Goal: Find specific page/section: Find specific page/section

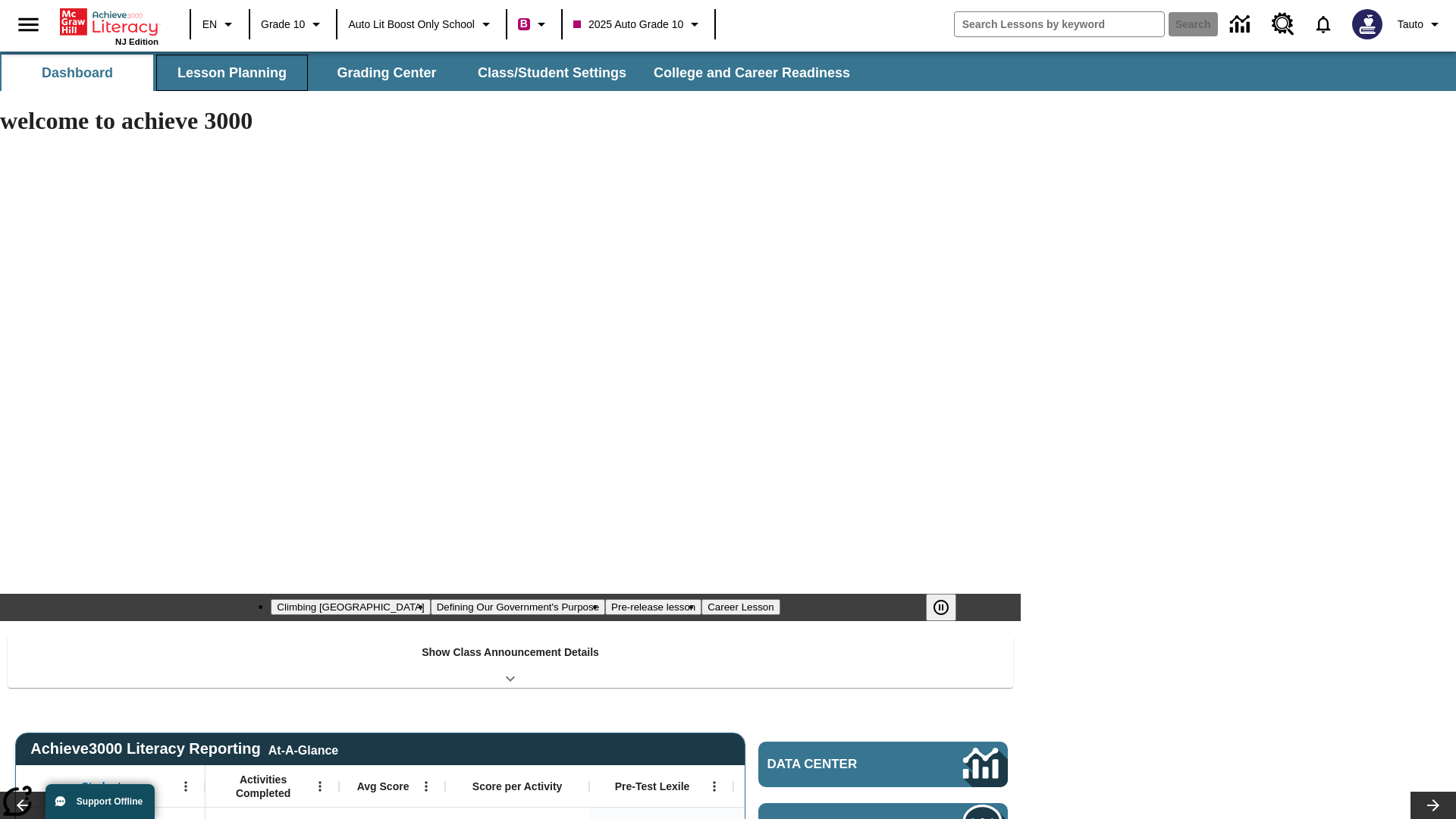
click at [232, 73] on button "Lesson Planning" at bounding box center [231, 73] width 152 height 36
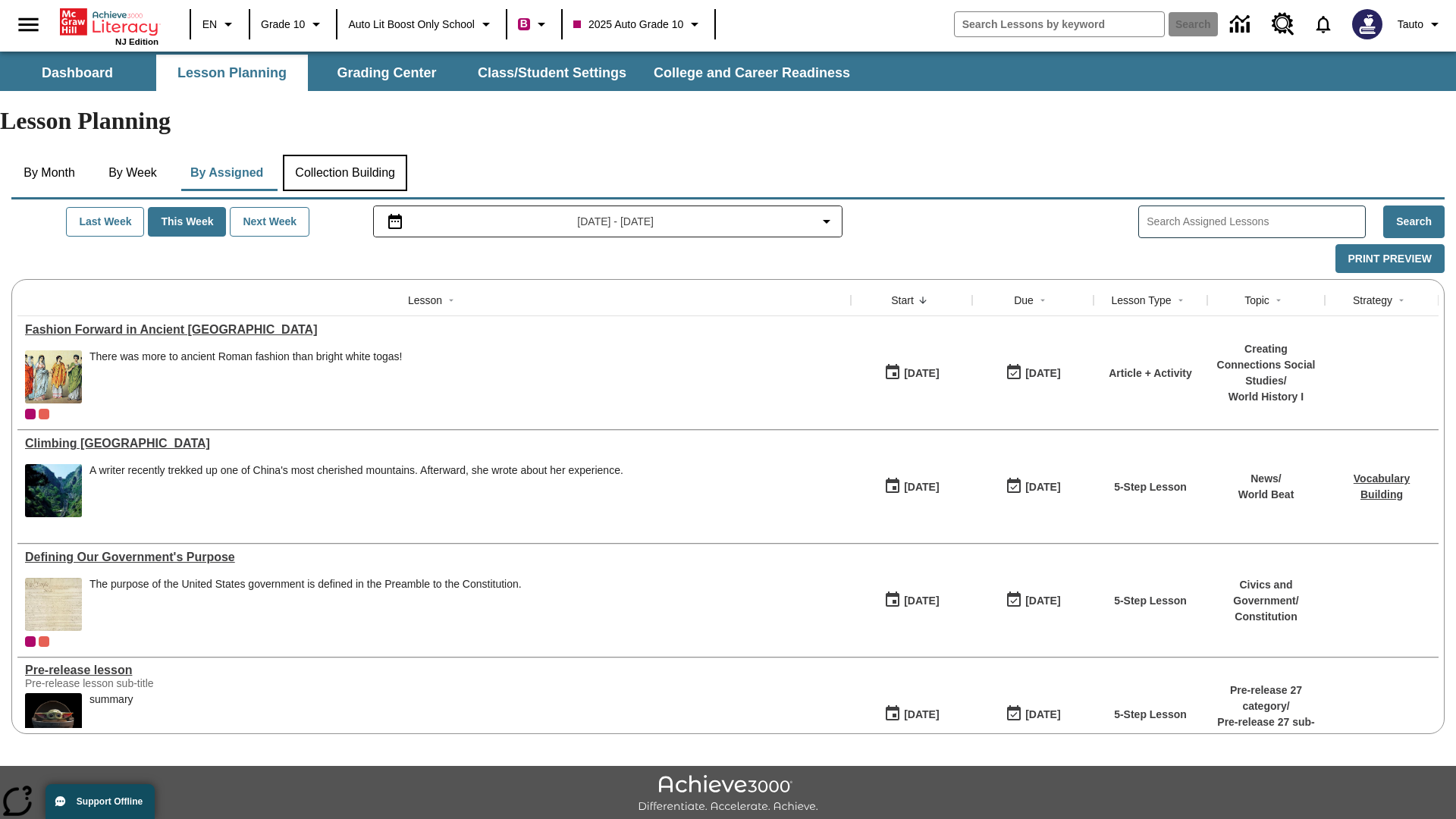
click at [350, 155] on button "Collection Building" at bounding box center [346, 173] width 125 height 36
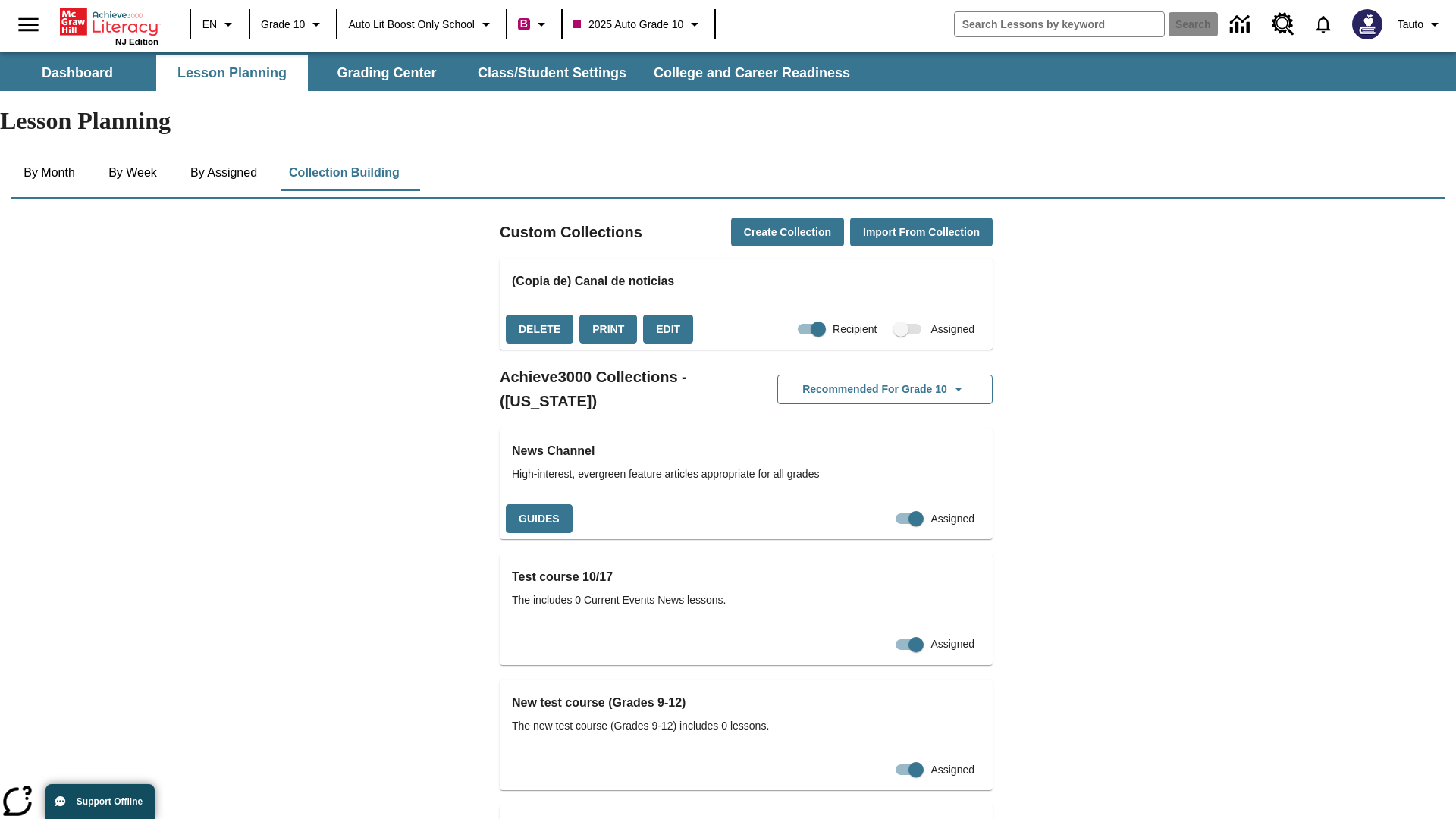
checkbox input "true"
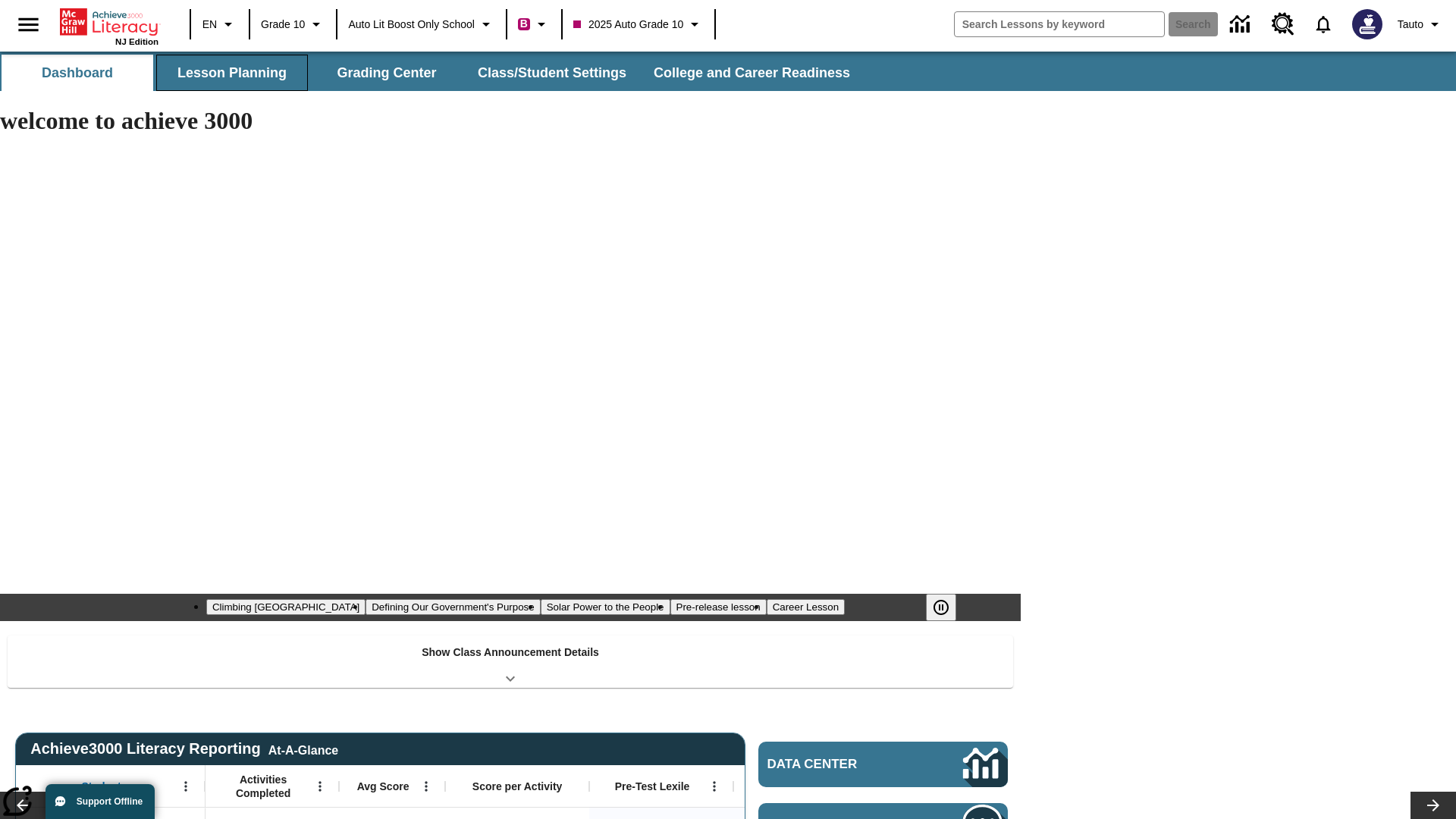
click at [232, 73] on button "Lesson Planning" at bounding box center [231, 73] width 152 height 36
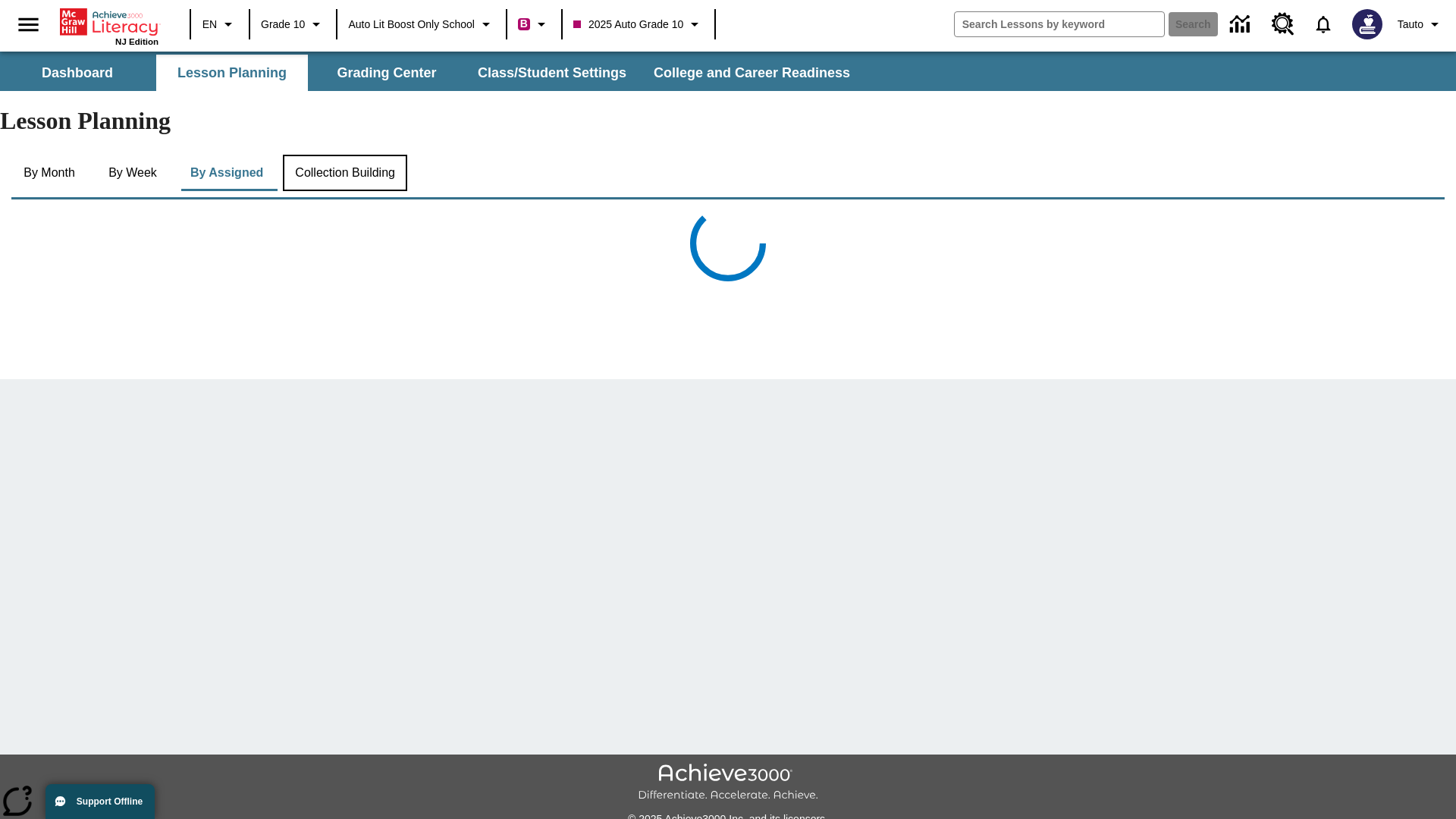
click at [350, 155] on button "Collection Building" at bounding box center [346, 173] width 125 height 36
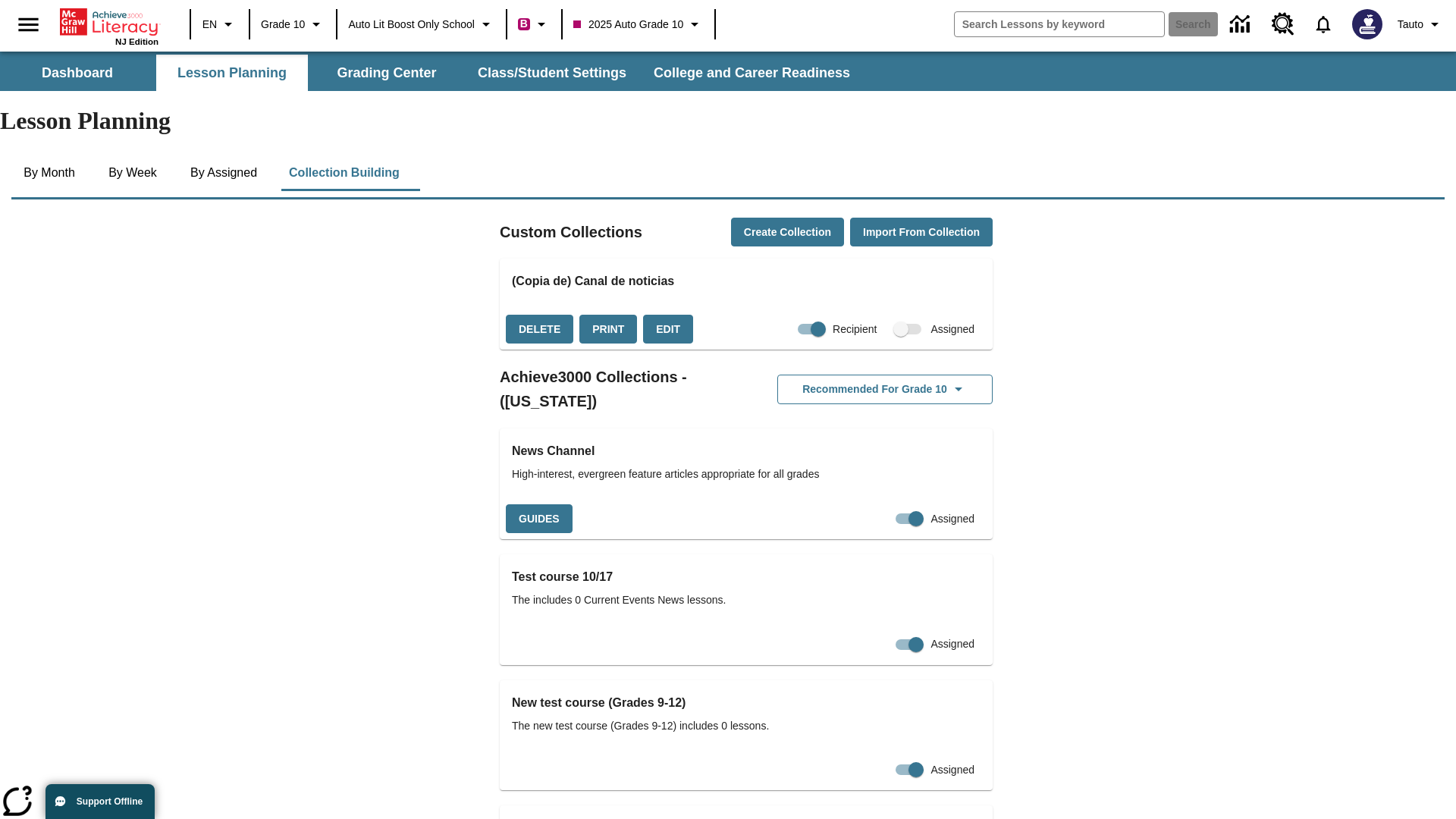
checkbox input "false"
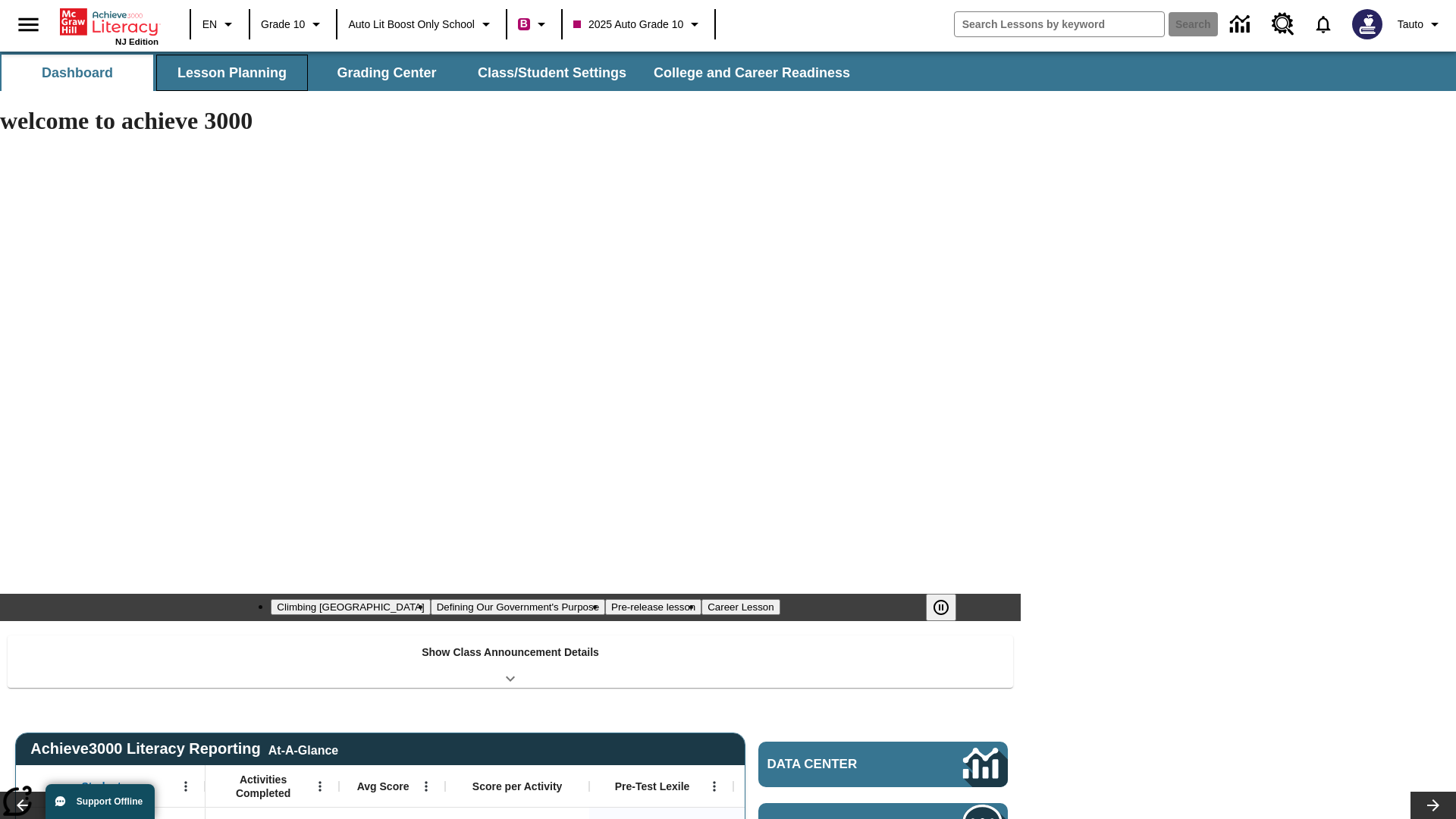
click at [232, 73] on button "Lesson Planning" at bounding box center [231, 73] width 152 height 36
